Goal: Transaction & Acquisition: Purchase product/service

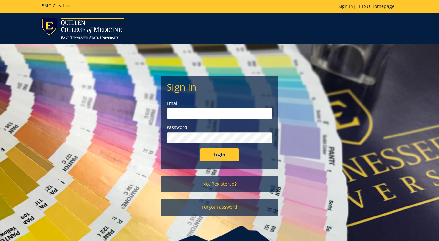
type input "reinss@etsu.edu"
click at [220, 155] on input "Login" at bounding box center [219, 155] width 39 height 13
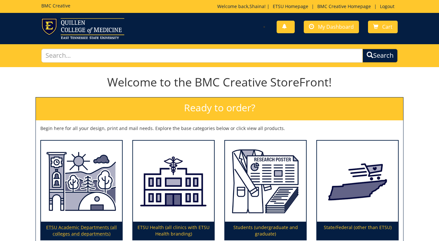
scroll to position [75, 0]
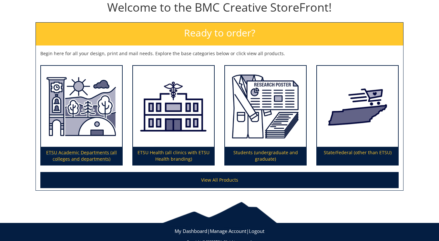
click at [55, 160] on p "ETSU Academic Departments (all colleges and departments)" at bounding box center [81, 156] width 81 height 18
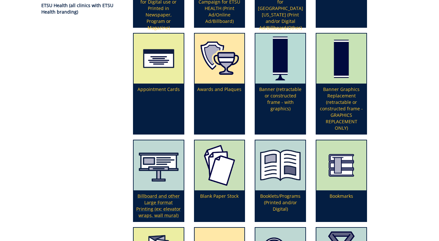
scroll to position [154, 0]
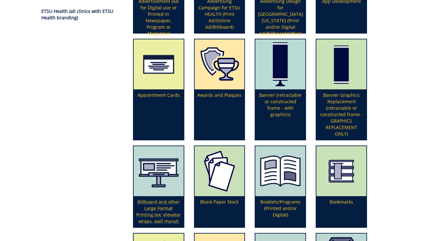
click at [161, 203] on p "Billboard and other Large Format Printing (ex: elevator wraps, wall mural)" at bounding box center [159, 211] width 50 height 31
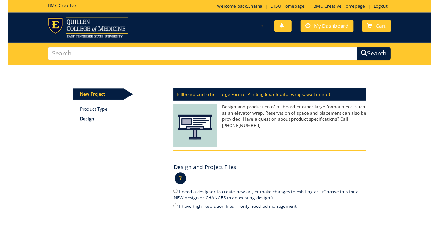
scroll to position [52, 0]
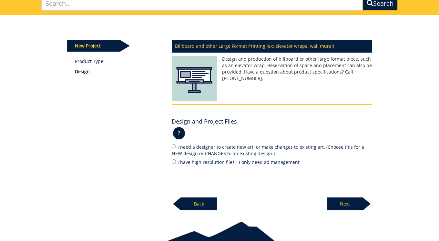
click at [211, 150] on label "I need a designer to create new art, or make changes to existing art. (Choose t…" at bounding box center [272, 150] width 200 height 14
click at [176, 149] on input "I need a designer to create new art, or make changes to existing art. (Choose t…" at bounding box center [174, 146] width 4 height 4
radio input "true"
click at [344, 199] on p "Next" at bounding box center [345, 204] width 36 height 13
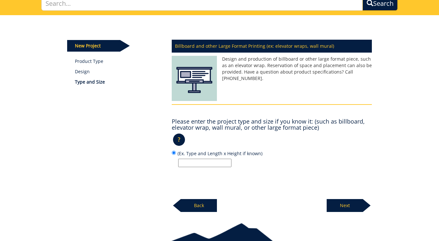
click at [221, 164] on input "(Ex. Type and Length x Height if known)" at bounding box center [204, 163] width 53 height 8
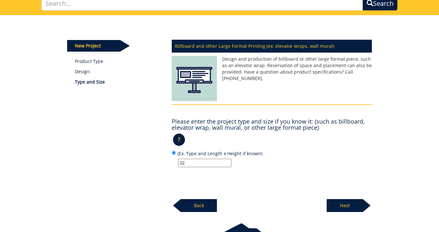
type input "3"
type input "4"
type input "5 Walls: 323" x 138.5", 79.5" x 140" (2), 80" x 112.5" (2)"
click at [352, 204] on p "Next" at bounding box center [345, 205] width 36 height 13
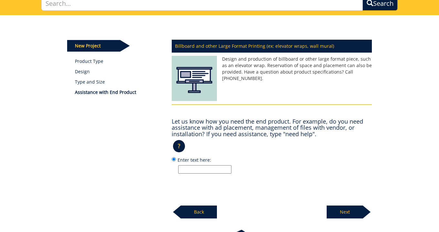
click at [204, 167] on input "Enter text here:" at bounding box center [204, 169] width 53 height 8
type input "g"
type input "H"
type input "Need graphic design help, PO for product is in place with SpeedPro"
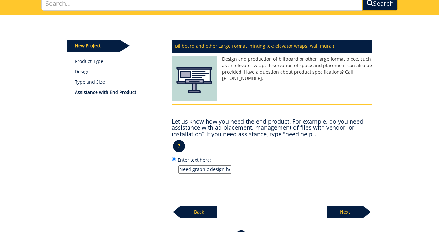
click at [260, 194] on div "Billboard and other Large Format Printing (ex: elevator wraps, wall mural) Desi…" at bounding box center [272, 127] width 210 height 183
click at [342, 208] on p "Next" at bounding box center [345, 212] width 36 height 13
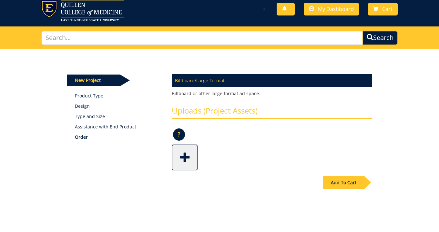
scroll to position [29, 0]
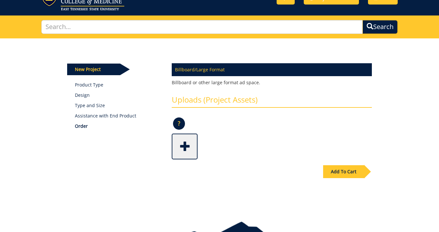
click at [340, 173] on div "Add To Cart" at bounding box center [343, 171] width 41 height 13
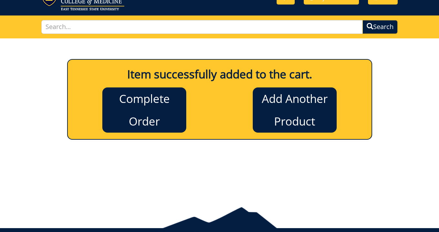
click at [161, 107] on link "Complete Order" at bounding box center [144, 110] width 84 height 45
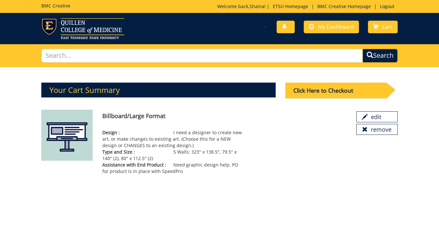
click at [331, 91] on div "Click Here to Checkout" at bounding box center [336, 91] width 101 height 16
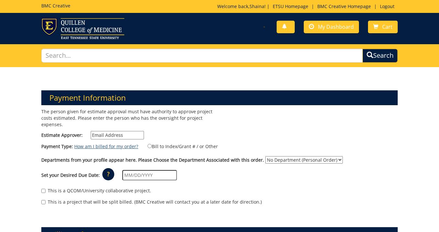
type input "reinss@etsu.edu"
click at [177, 144] on label "Bill to Index/Grant # / or Other" at bounding box center [179, 146] width 79 height 7
click at [152, 144] on input "Bill to Index/Grant # / or Other" at bounding box center [150, 146] width 4 height 4
radio input "true"
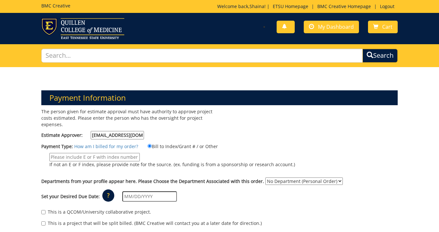
click at [116, 157] on input "If not an E or F index, please provide note for the source. (ex. funding is fro…" at bounding box center [94, 157] width 90 height 8
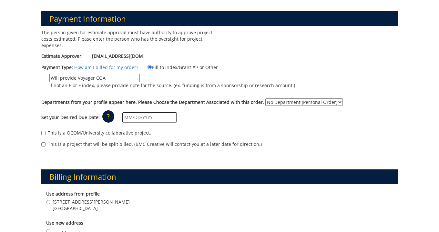
scroll to position [85, 0]
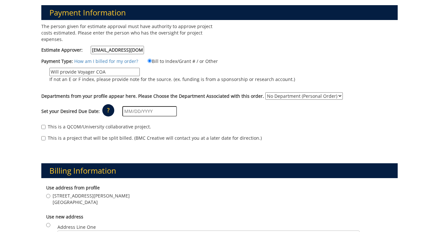
type input "Will provide Voyager COA"
select select "35"
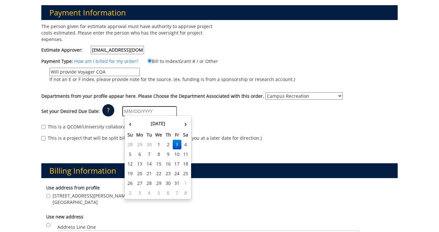
click at [149, 110] on input "text" at bounding box center [149, 111] width 55 height 10
click at [187, 124] on th "›" at bounding box center [186, 123] width 8 height 13
click at [180, 152] on td "7" at bounding box center [177, 155] width 9 height 10
type input "11/07/2025"
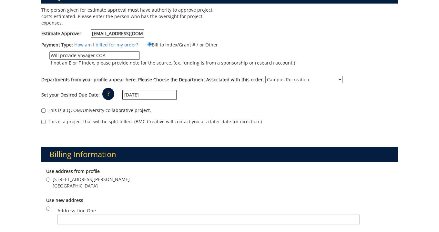
scroll to position [108, 0]
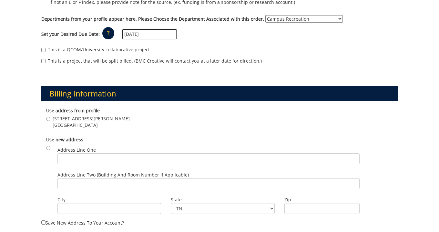
click at [78, 118] on span "1244 Jack Vest Dr." at bounding box center [91, 119] width 77 height 6
click at [50, 118] on input "1244 Jack Vest Dr. Johnson City , TN 37604" at bounding box center [48, 119] width 4 height 4
radio input "true"
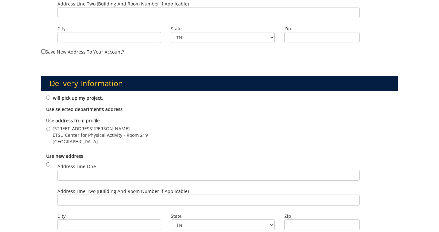
click at [78, 126] on span "1244 Jack Vest Dr." at bounding box center [100, 129] width 95 height 6
click at [50, 127] on input "1244 Jack Vest Dr. ETSU Center for Physical Activity - Room 219 Johnson City , …" at bounding box center [48, 129] width 4 height 4
radio input "true"
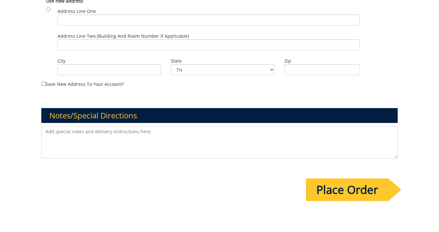
scroll to position [504, 0]
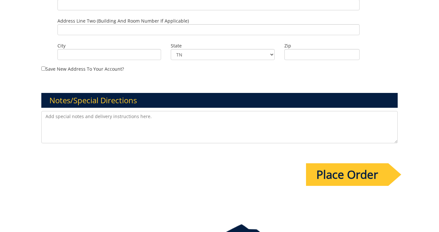
click at [83, 134] on textarea at bounding box center [219, 127] width 356 height 32
type textarea "Would like to provide further information and connect with the graphic designer…"
click at [323, 171] on input "Place Order" at bounding box center [347, 174] width 82 height 23
